Goal: Task Accomplishment & Management: Manage account settings

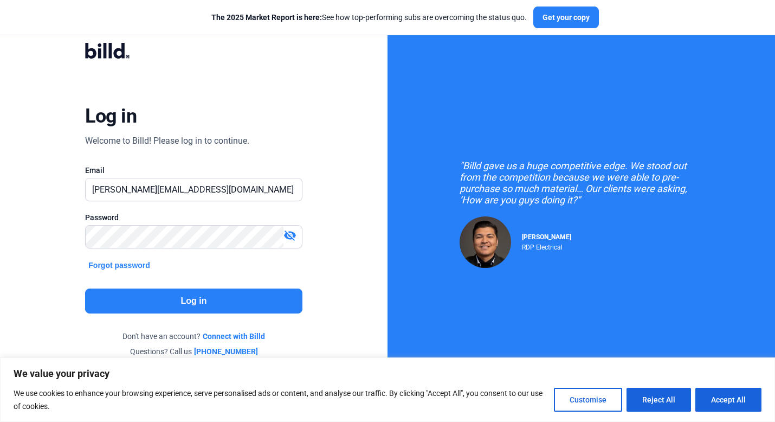
click at [189, 301] on button "Log in" at bounding box center [193, 300] width 217 height 25
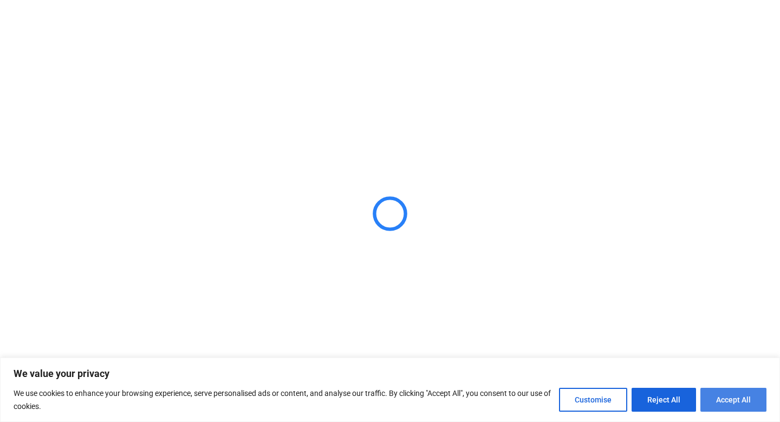
click at [748, 403] on button "Accept All" at bounding box center [734, 400] width 66 height 24
checkbox input "true"
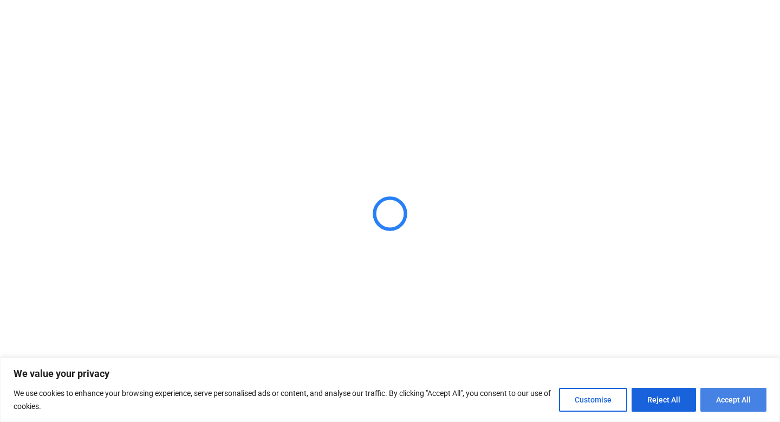
checkbox input "true"
